Goal: Task Accomplishment & Management: Complete application form

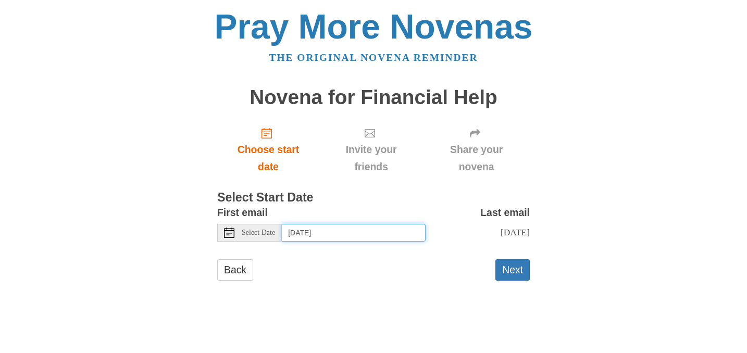
click at [381, 228] on input "Saturday, October 11th" at bounding box center [354, 233] width 144 height 18
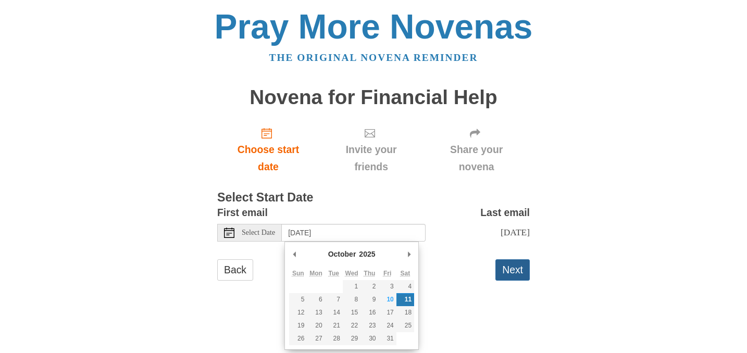
click at [515, 269] on button "Next" at bounding box center [513, 270] width 34 height 21
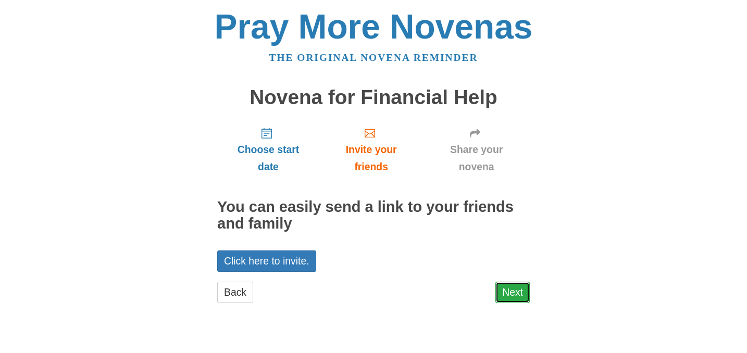
click at [513, 294] on link "Next" at bounding box center [513, 292] width 34 height 21
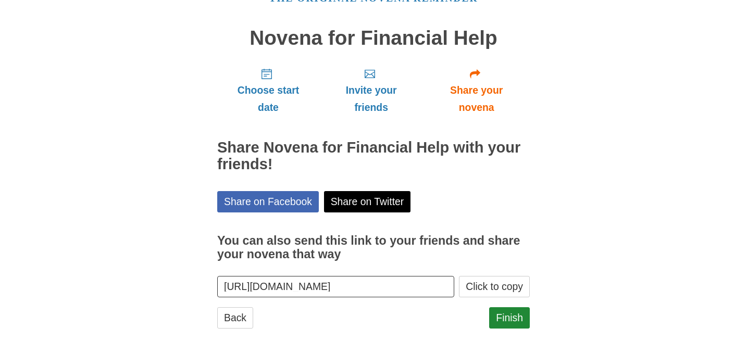
scroll to position [63, 0]
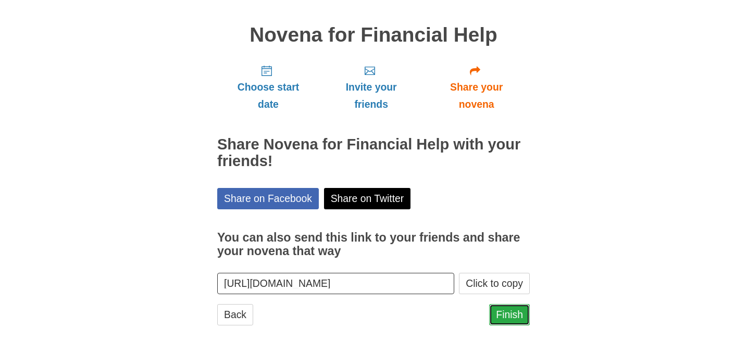
click at [519, 314] on link "Finish" at bounding box center [509, 314] width 41 height 21
